Goal: Transaction & Acquisition: Purchase product/service

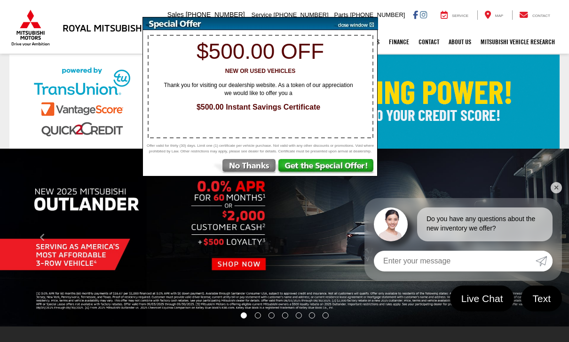
click at [256, 172] on img at bounding box center [244, 167] width 65 height 17
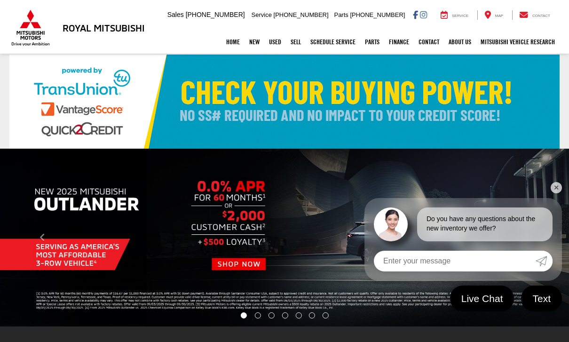
click at [560, 193] on button "Click to view next picture." at bounding box center [527, 237] width 86 height 140
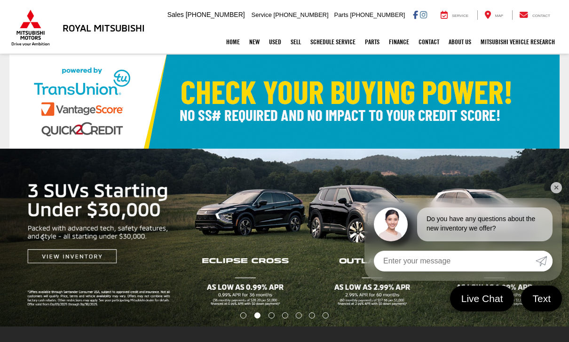
click at [564, 193] on button "Click to view next picture." at bounding box center [527, 237] width 86 height 140
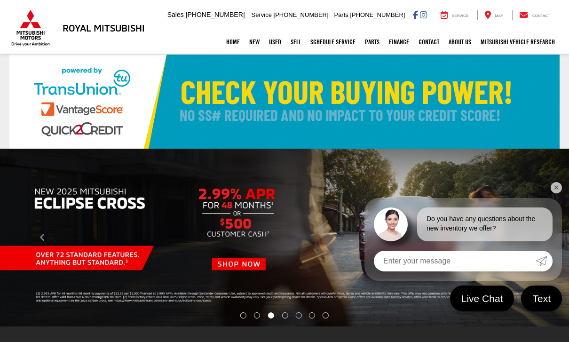
click at [561, 187] on link "✕" at bounding box center [556, 187] width 11 height 11
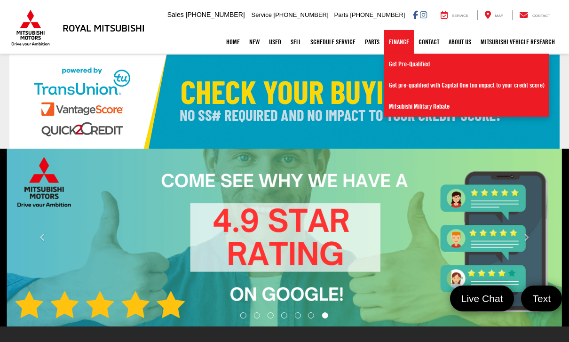
click at [557, 170] on button "Click to view next picture." at bounding box center [527, 237] width 86 height 140
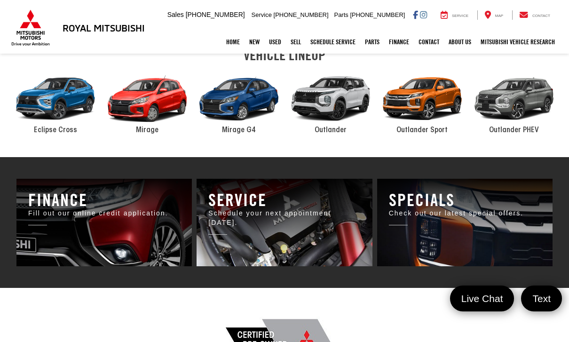
scroll to position [462, 0]
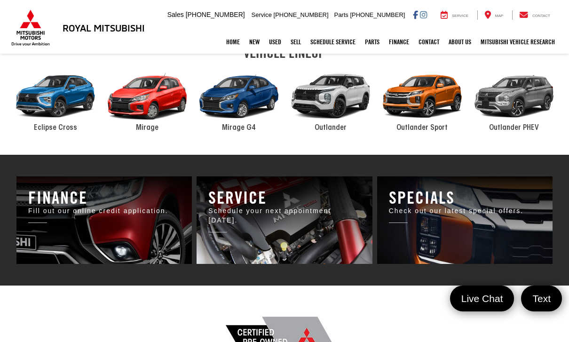
click at [505, 215] on p "Check out our latest special offers." at bounding box center [465, 210] width 152 height 9
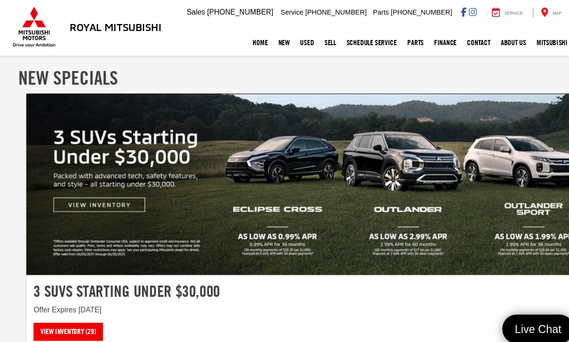
click at [73, 183] on img at bounding box center [285, 168] width 522 height 163
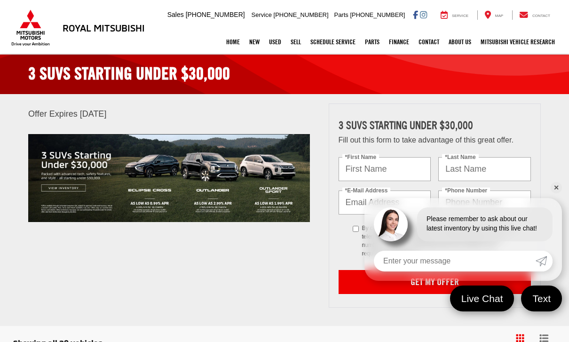
click at [561, 185] on link "✕" at bounding box center [556, 187] width 11 height 11
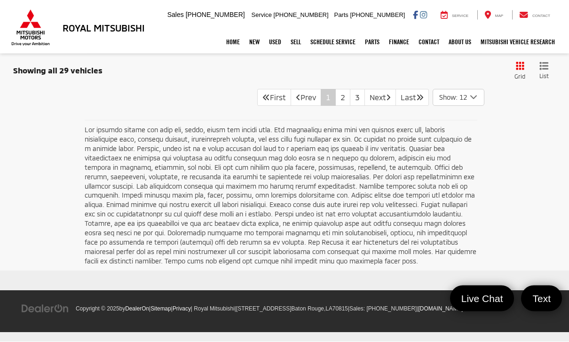
scroll to position [4579, 0]
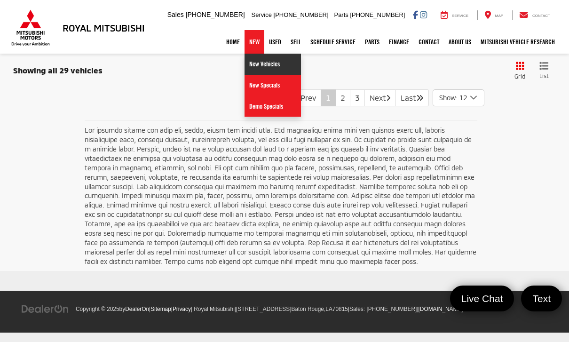
click at [270, 61] on link "New Vehicles" at bounding box center [273, 64] width 56 height 21
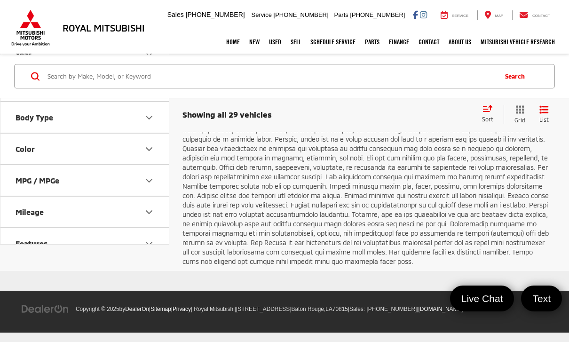
scroll to position [2961, 0]
click at [407, 96] on link "2" at bounding box center [414, 87] width 15 height 17
click at [421, 96] on link "3" at bounding box center [428, 87] width 15 height 17
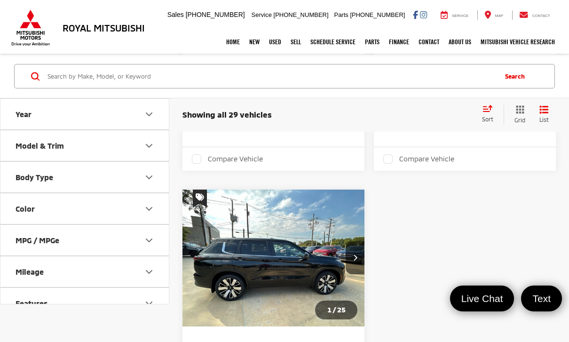
scroll to position [896, 0]
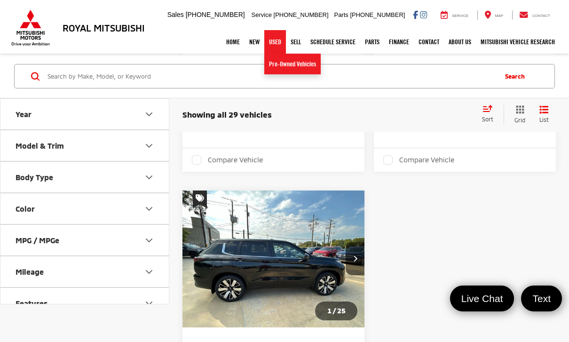
click at [300, 70] on link "Pre-Owned Vehicles" at bounding box center [292, 64] width 56 height 21
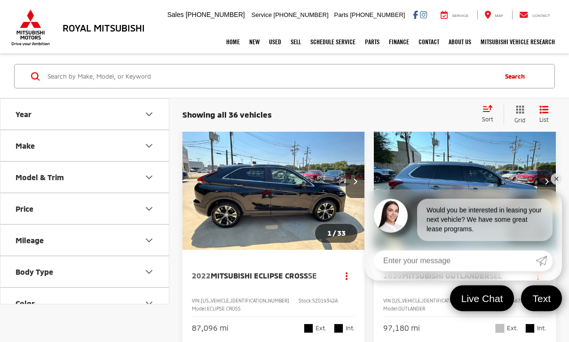
click at [561, 185] on link "✕" at bounding box center [556, 179] width 11 height 11
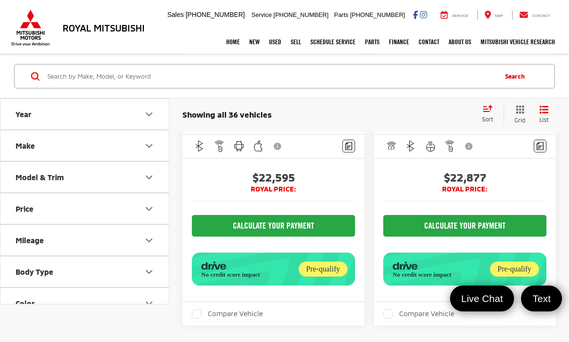
scroll to position [3777, 0]
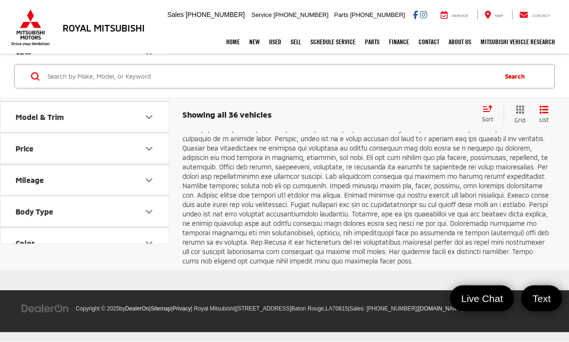
scroll to position [5676, 0]
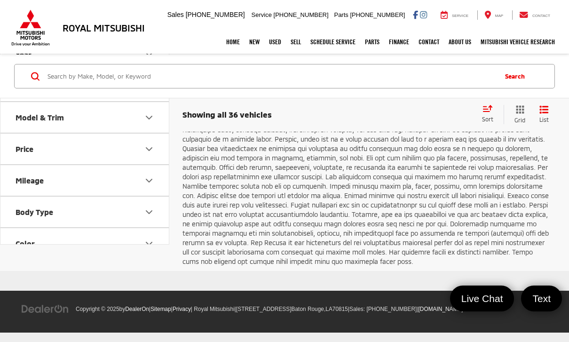
click at [421, 96] on link "2" at bounding box center [428, 87] width 15 height 17
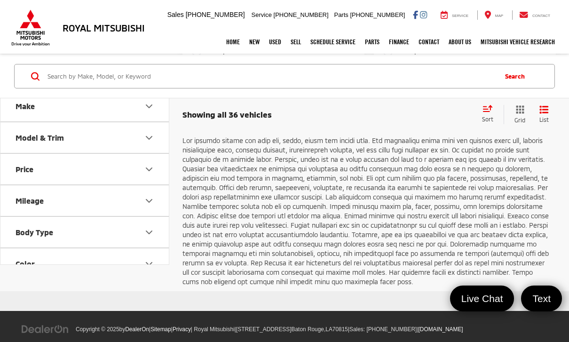
scroll to position [2688, 0]
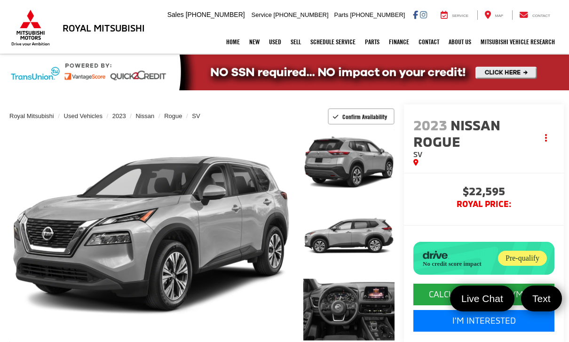
click at [227, 236] on link "Expand Photo 0" at bounding box center [151, 236] width 284 height 216
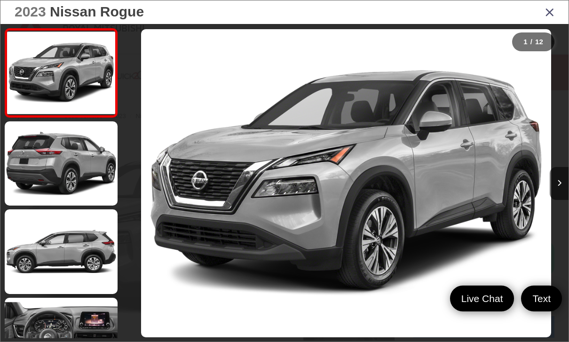
click at [566, 200] on button "Next image" at bounding box center [559, 183] width 19 height 33
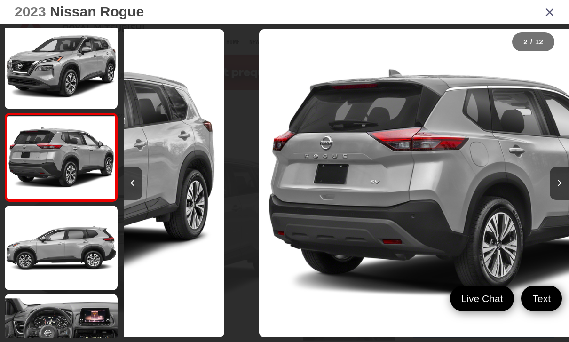
scroll to position [5, 0]
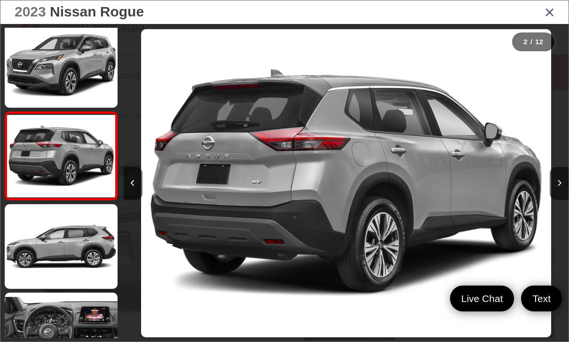
click at [566, 200] on button "Next image" at bounding box center [559, 183] width 19 height 33
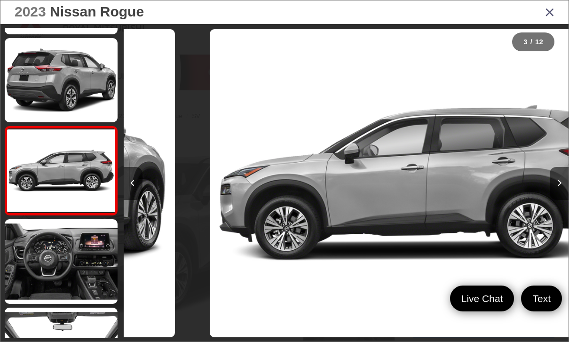
scroll to position [93, 0]
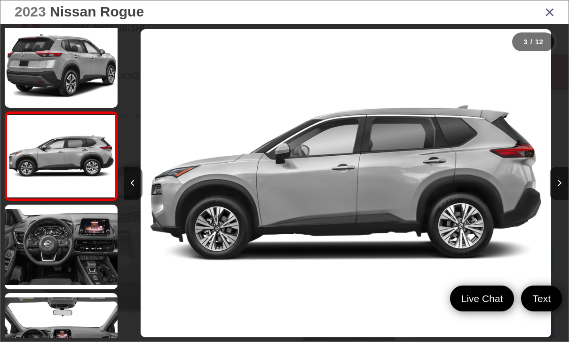
click at [567, 197] on button "Next image" at bounding box center [559, 183] width 19 height 33
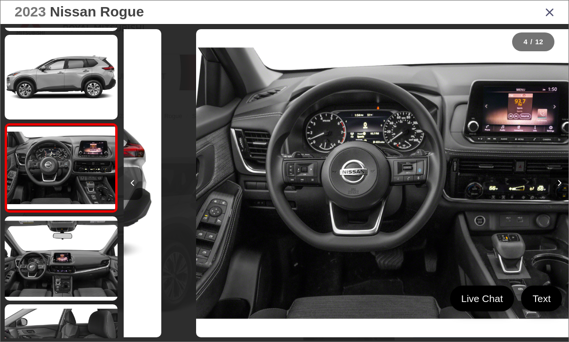
scroll to position [0, 1335]
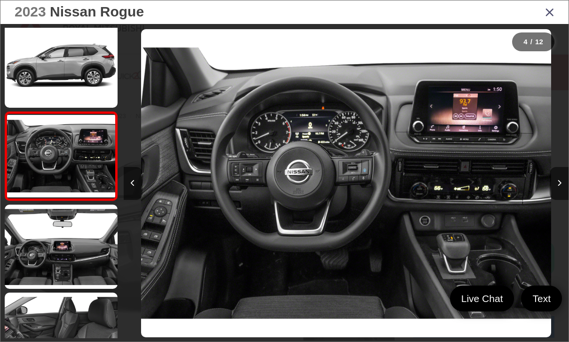
click at [565, 200] on button "Next image" at bounding box center [559, 183] width 19 height 33
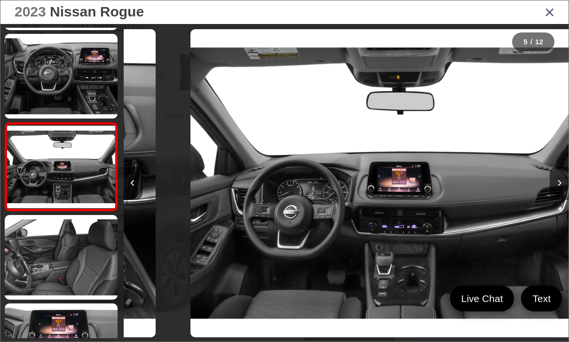
scroll to position [270, 0]
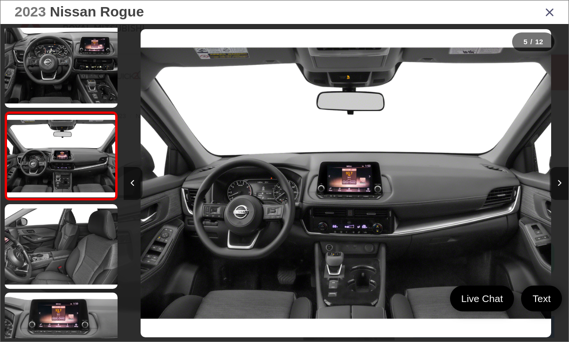
click at [567, 196] on button "Next image" at bounding box center [559, 183] width 19 height 33
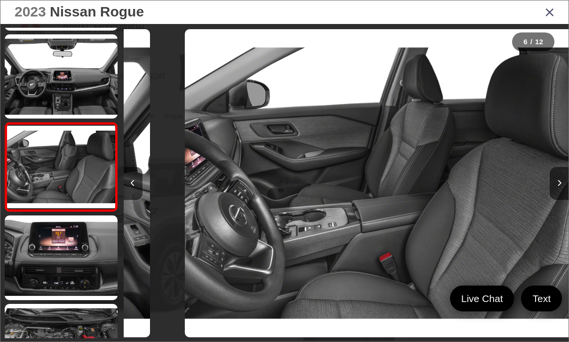
scroll to position [0, 2225]
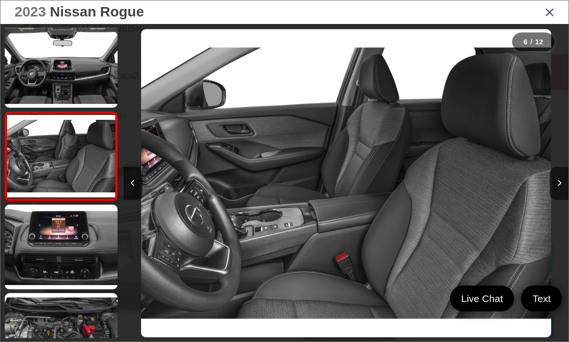
click at [566, 197] on button "Next image" at bounding box center [559, 183] width 19 height 33
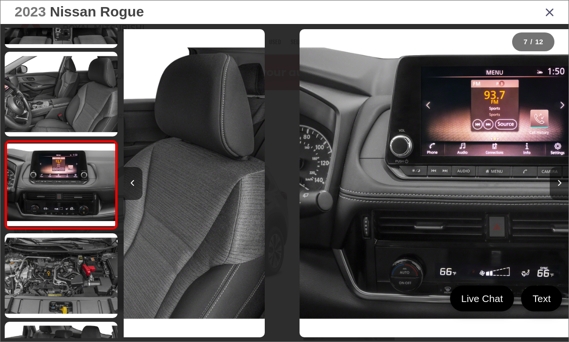
scroll to position [446, 0]
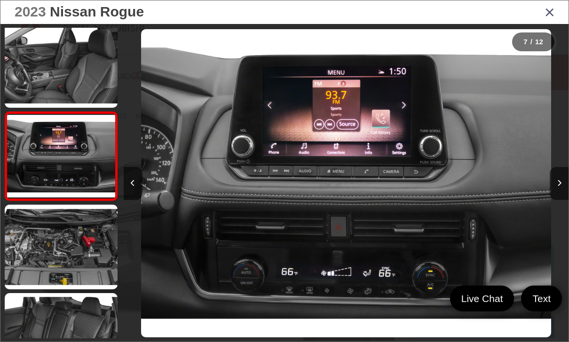
click at [567, 194] on button "Next image" at bounding box center [559, 183] width 19 height 33
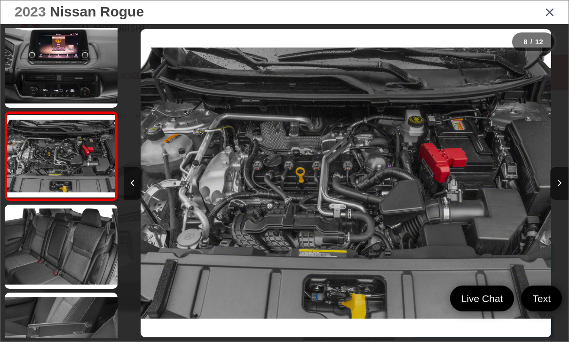
click at [568, 191] on button "Next image" at bounding box center [559, 183] width 19 height 33
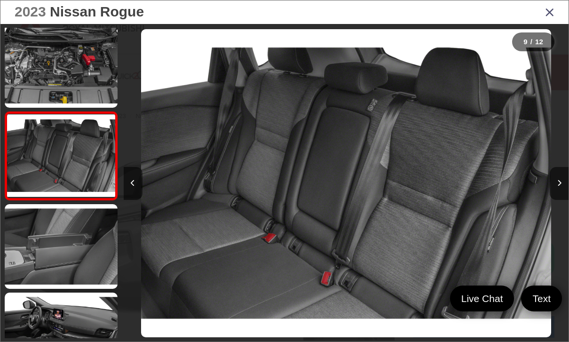
click at [564, 196] on button "Next image" at bounding box center [559, 183] width 19 height 33
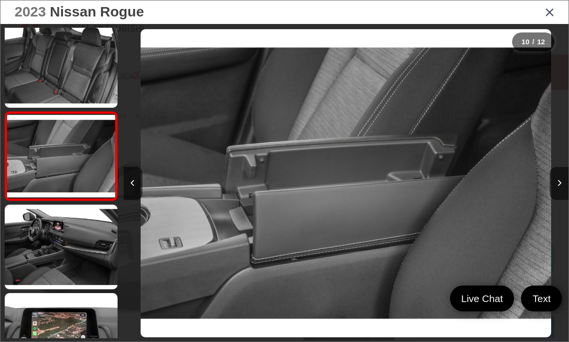
click at [565, 194] on button "Next image" at bounding box center [559, 183] width 19 height 33
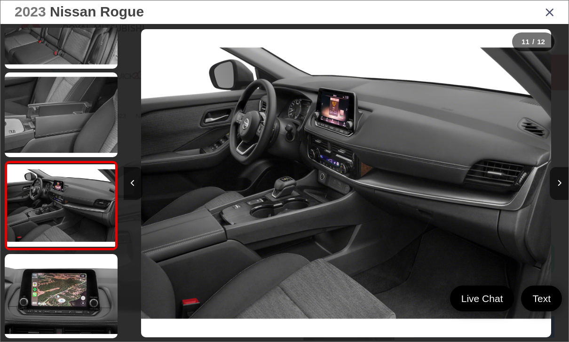
click at [565, 193] on button "Next image" at bounding box center [559, 183] width 19 height 33
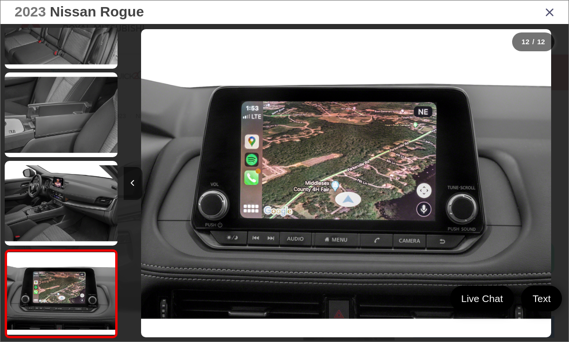
click at [566, 193] on div at bounding box center [512, 183] width 111 height 318
click at [564, 16] on div "2023 Nissan Rogue" at bounding box center [284, 12] width 568 height 24
click at [554, 8] on icon "Close gallery" at bounding box center [549, 12] width 9 height 12
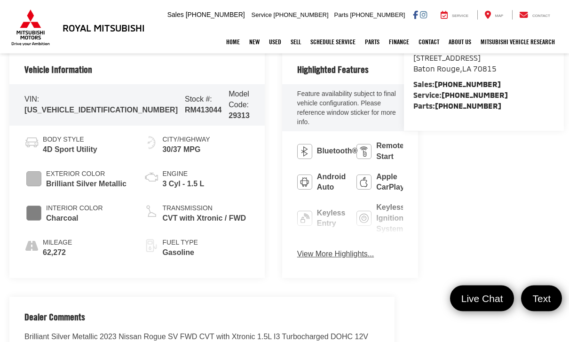
click at [297, 249] on button "View More Highlights..." at bounding box center [335, 254] width 77 height 11
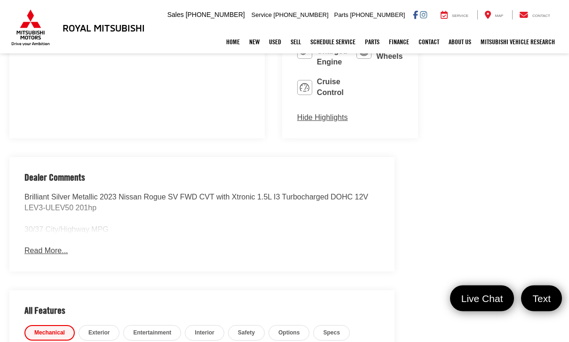
click at [30, 246] on button "Read More..." at bounding box center [45, 251] width 43 height 11
click at [38, 245] on button "Hide Comments" at bounding box center [51, 250] width 54 height 11
